Goal: Submit feedback/report problem

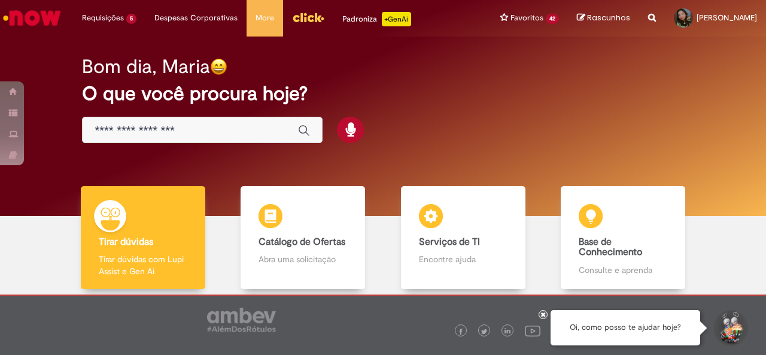
click at [310, 22] on img "Menu Cabeçalho" at bounding box center [308, 17] width 32 height 18
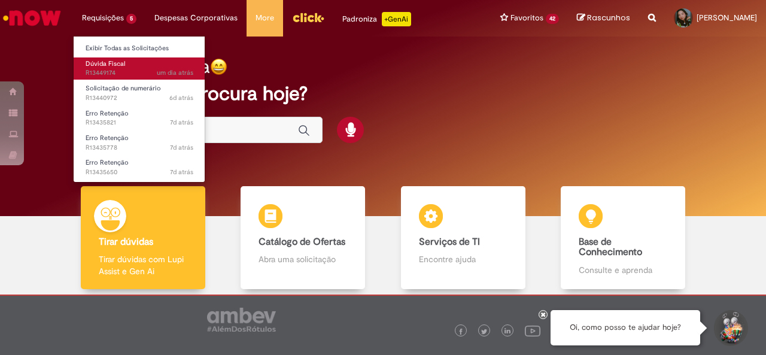
click at [114, 66] on span "Dúvida Fiscal" at bounding box center [106, 63] width 40 height 9
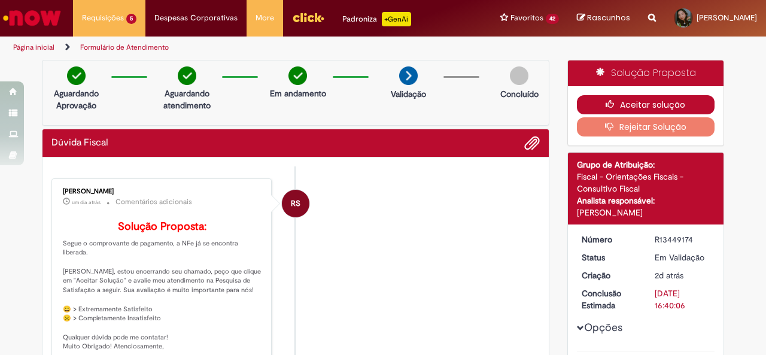
click at [607, 101] on icon "button" at bounding box center [613, 104] width 14 height 8
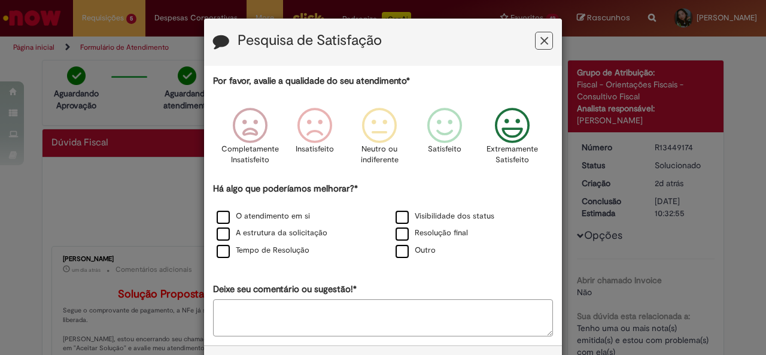
click at [522, 137] on icon "Feedback" at bounding box center [512, 126] width 45 height 36
click at [226, 220] on label "O atendimento em si" at bounding box center [263, 216] width 93 height 11
click at [232, 233] on label "A estrutura da solicitação" at bounding box center [272, 233] width 111 height 11
drag, startPoint x: 240, startPoint y: 245, endPoint x: 265, endPoint y: 251, distance: 25.3
click at [241, 245] on label "Tempo de Resolução" at bounding box center [263, 250] width 93 height 11
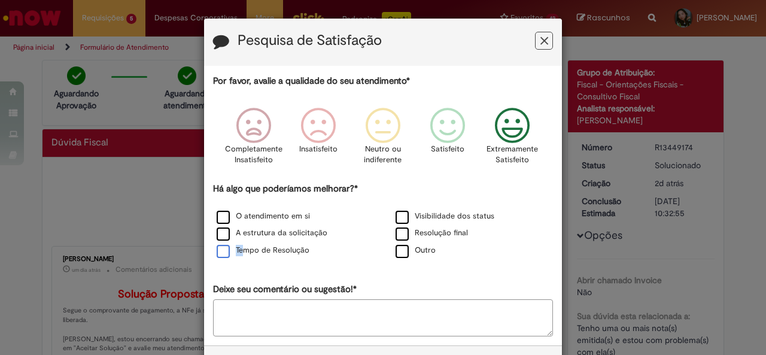
click at [220, 251] on label "Tempo de Resolução" at bounding box center [263, 250] width 93 height 11
click at [396, 214] on label "Visibilidade dos status" at bounding box center [445, 216] width 99 height 11
click at [404, 230] on label "Resolução final" at bounding box center [432, 233] width 72 height 11
click at [398, 247] on label "Outro" at bounding box center [416, 250] width 40 height 11
click at [399, 248] on label "Outro" at bounding box center [416, 250] width 40 height 11
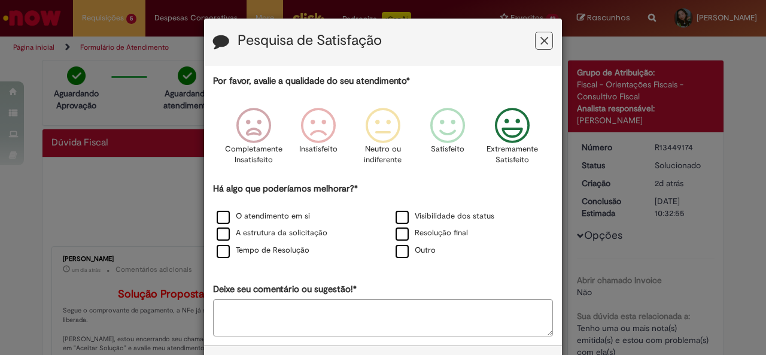
click at [297, 307] on textarea "Deixe seu comentário ou sugestão!*" at bounding box center [383, 317] width 340 height 37
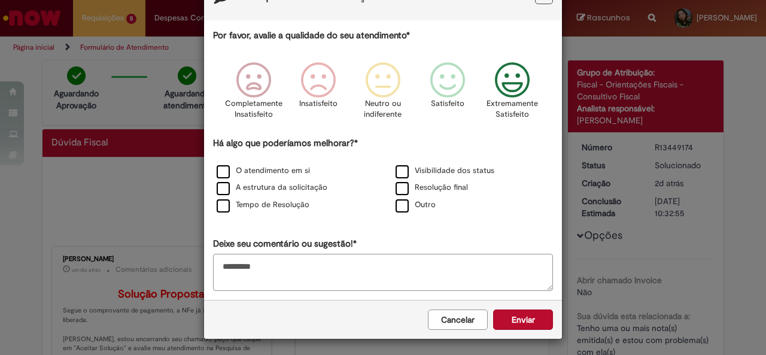
scroll to position [46, 0]
type textarea "*********"
click at [513, 314] on button "Enviar" at bounding box center [523, 319] width 60 height 20
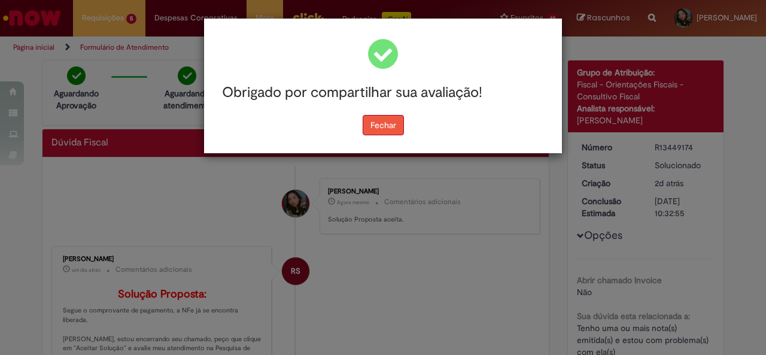
click at [387, 125] on button "Fechar" at bounding box center [383, 125] width 41 height 20
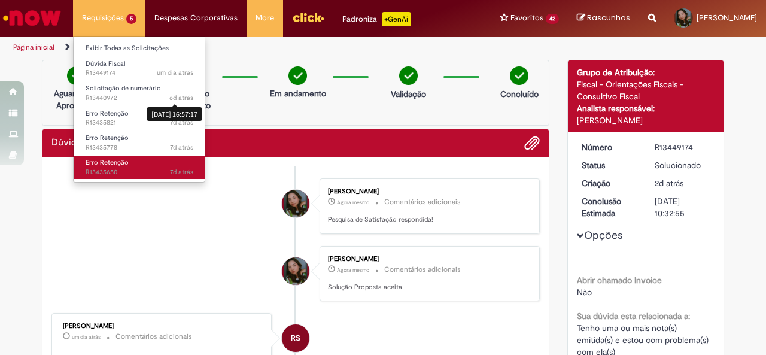
click at [126, 162] on span "Erro Retenção" at bounding box center [107, 162] width 43 height 9
